Goal: Navigation & Orientation: Find specific page/section

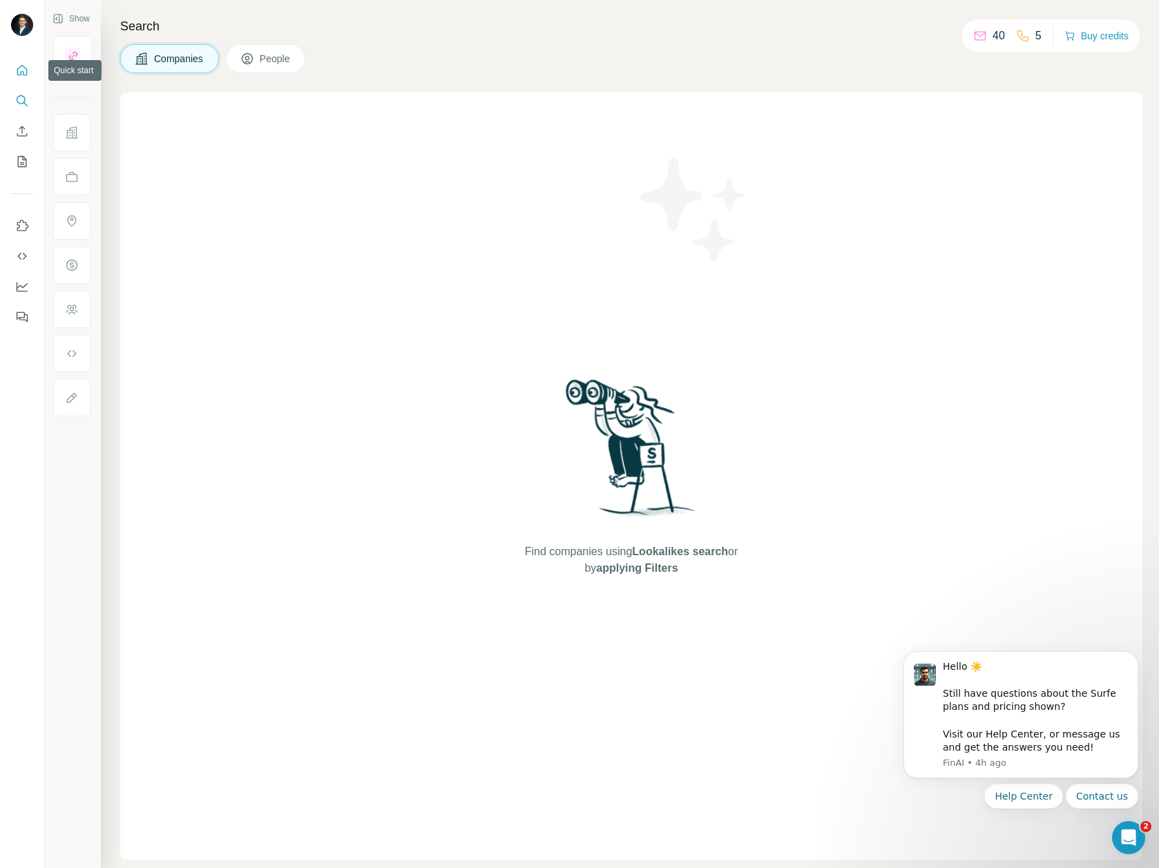
click at [25, 66] on icon "Quick start" at bounding box center [22, 71] width 14 height 14
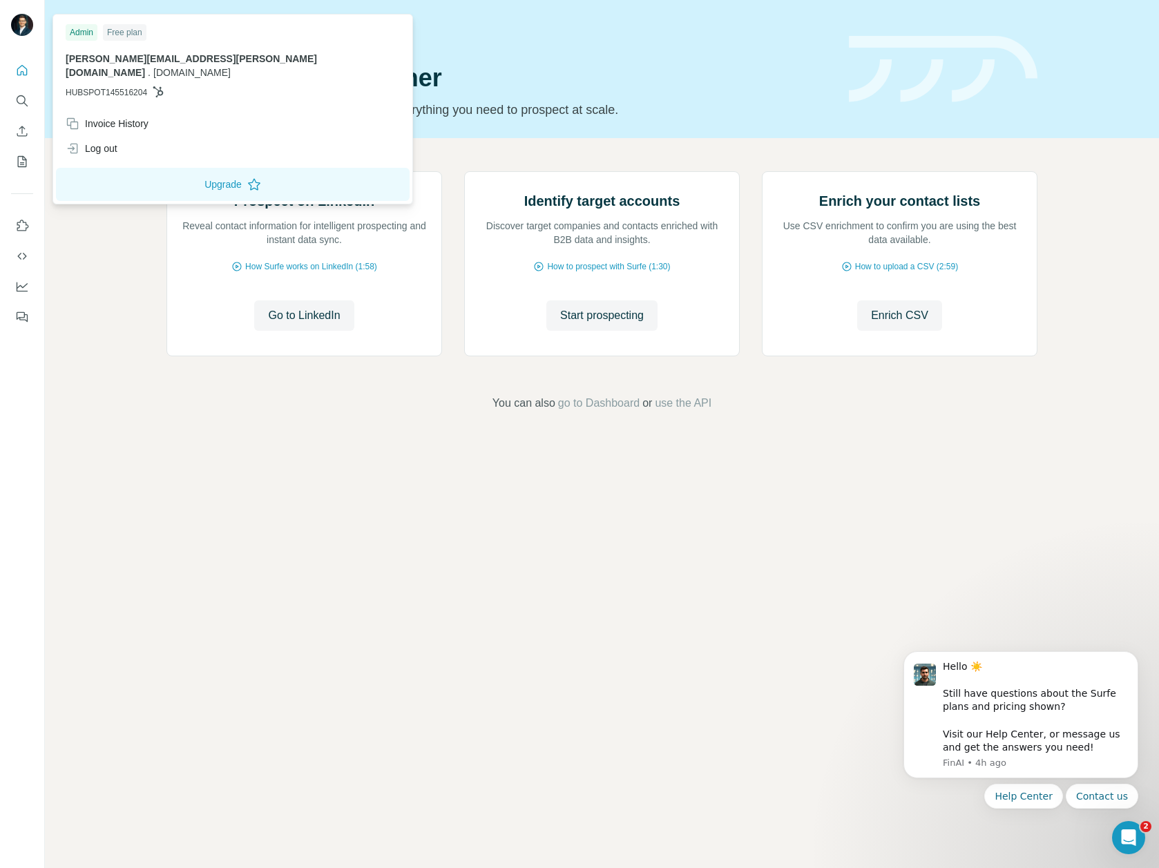
click at [23, 30] on img at bounding box center [22, 25] width 22 height 22
click at [23, 72] on icon "Quick start" at bounding box center [22, 71] width 14 height 14
click at [24, 15] on img at bounding box center [22, 25] width 22 height 22
click at [112, 117] on div "Invoice History" at bounding box center [107, 124] width 83 height 14
click at [28, 67] on icon "Quick start" at bounding box center [22, 71] width 14 height 14
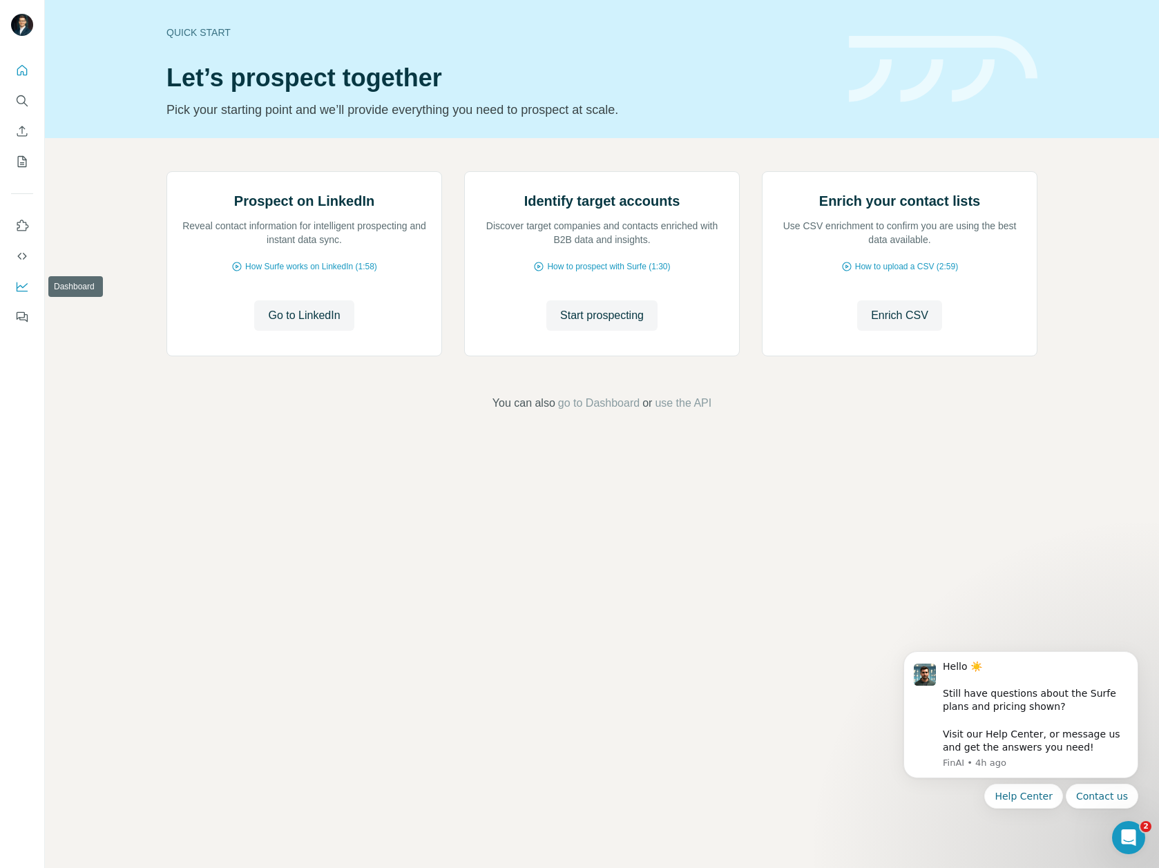
click at [22, 282] on icon "Dashboard" at bounding box center [22, 287] width 14 height 14
